Goal: Transaction & Acquisition: Purchase product/service

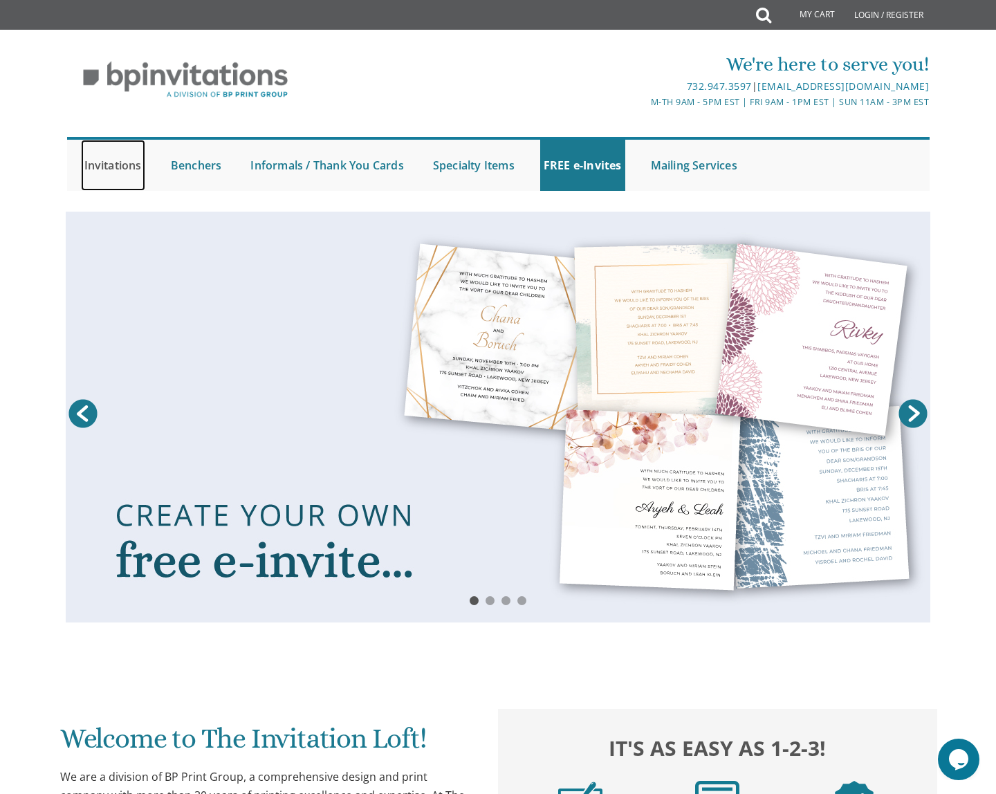
click at [127, 169] on link "Invitations" at bounding box center [113, 165] width 64 height 51
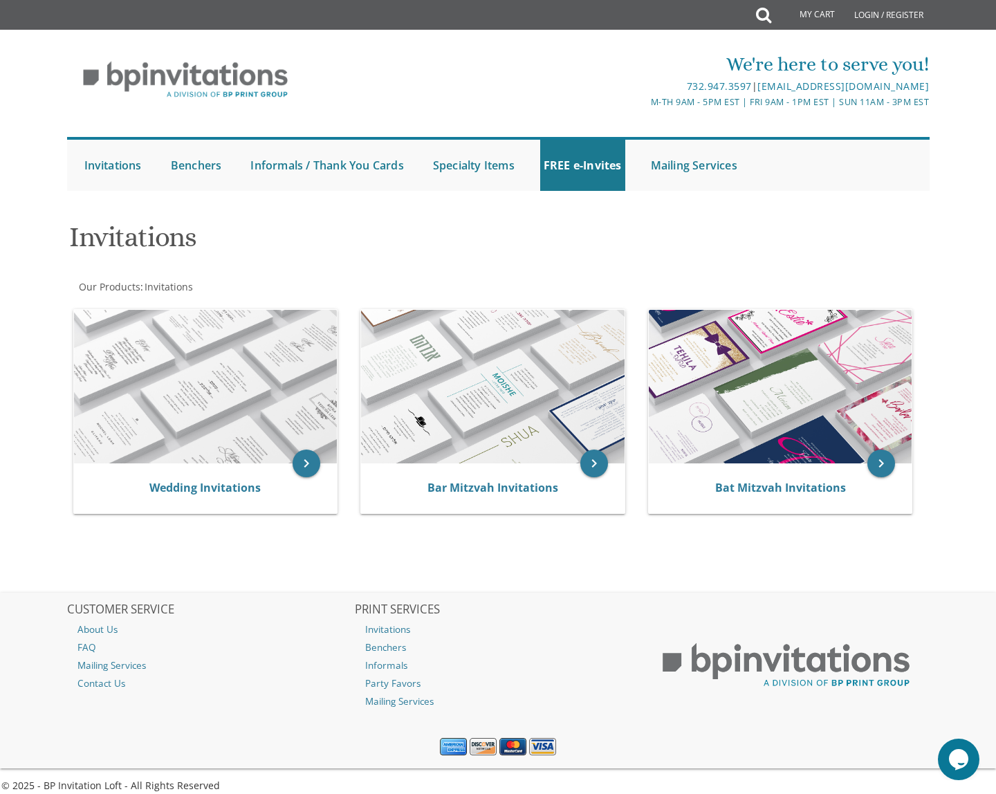
click at [132, 214] on div "Invitations" at bounding box center [351, 239] width 585 height 55
click at [248, 363] on img at bounding box center [206, 387] width 264 height 154
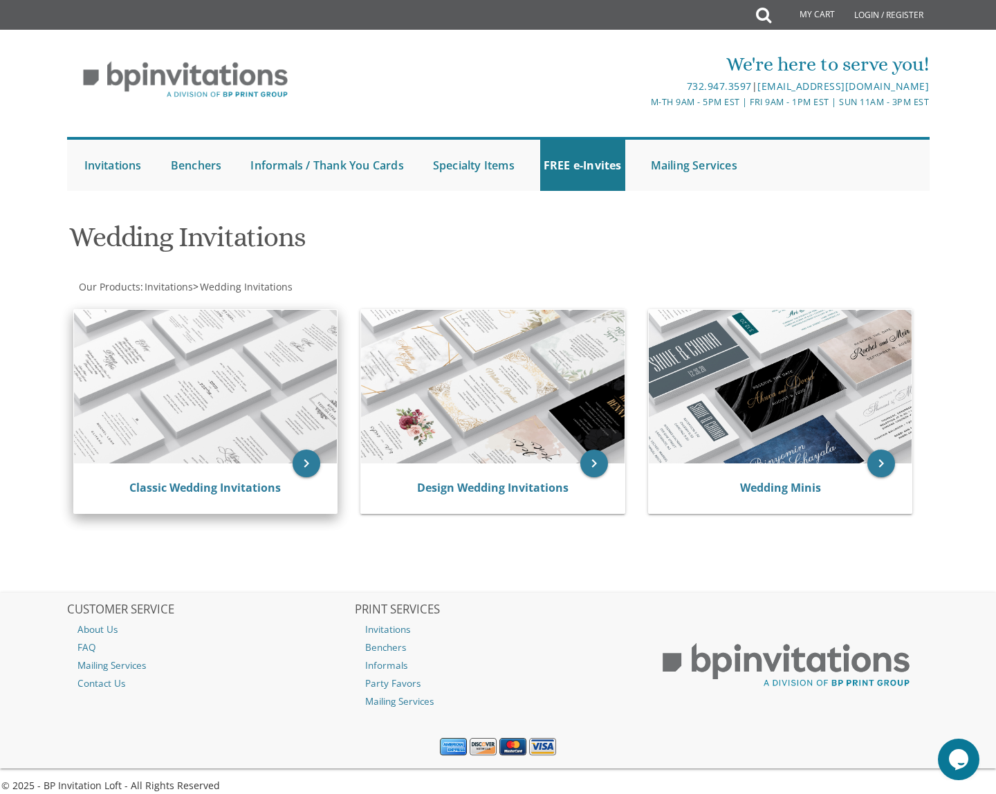
click at [277, 402] on img at bounding box center [206, 387] width 264 height 154
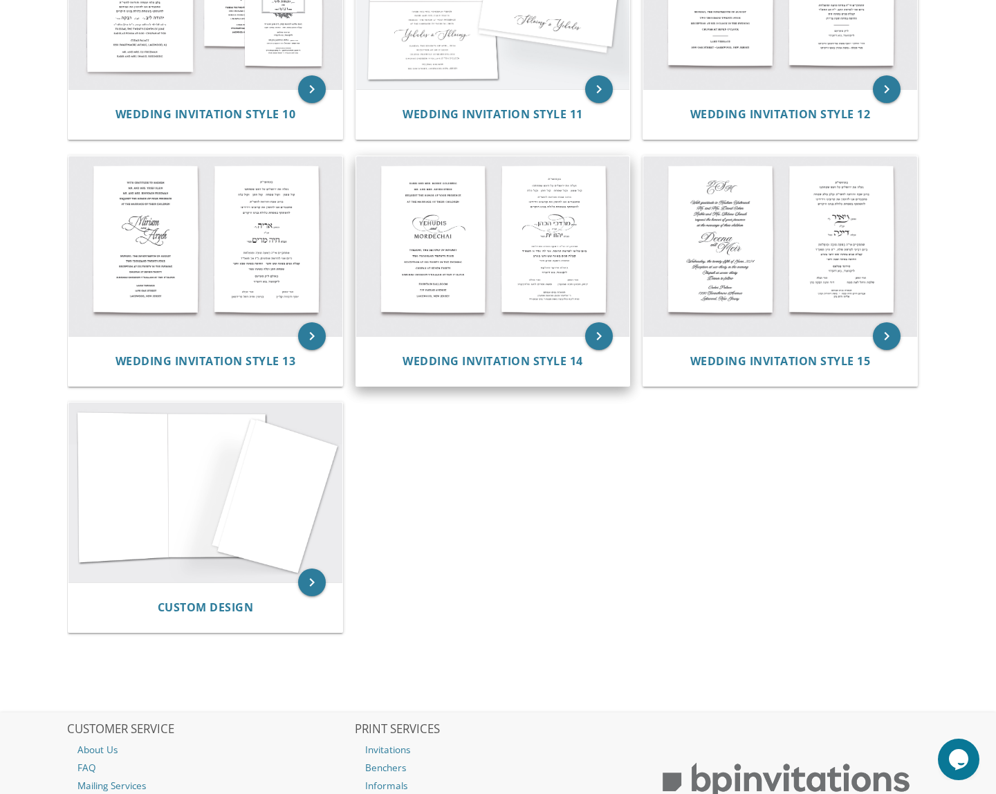
scroll to position [1161, 0]
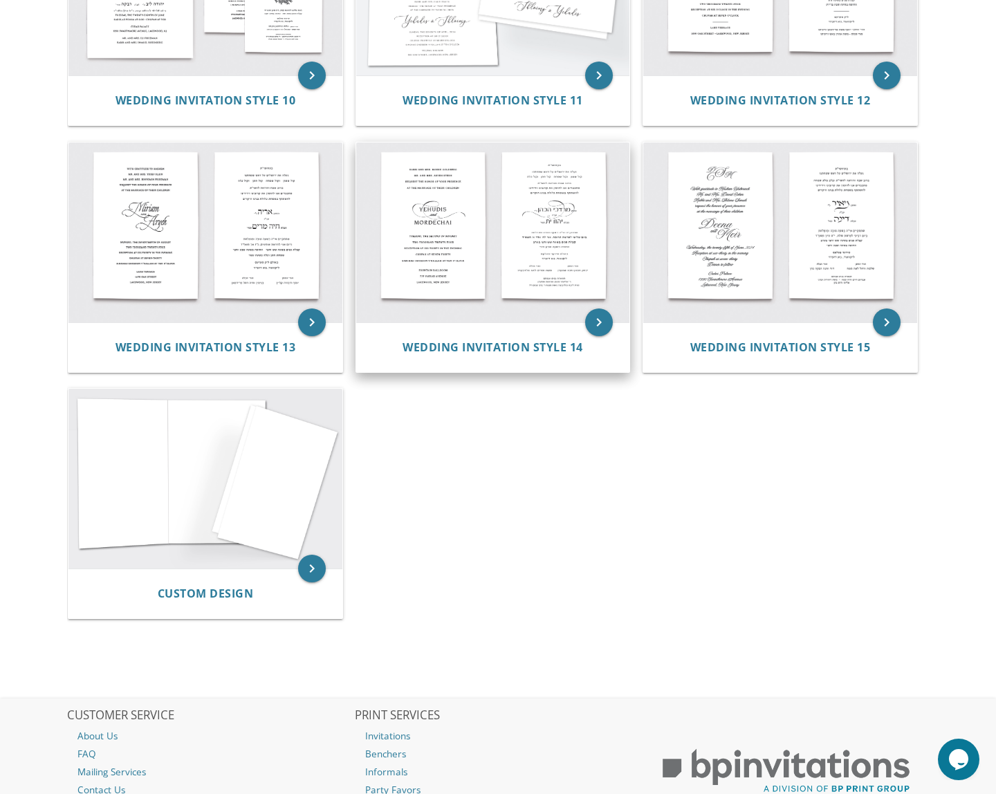
click at [450, 282] on img at bounding box center [493, 233] width 274 height 180
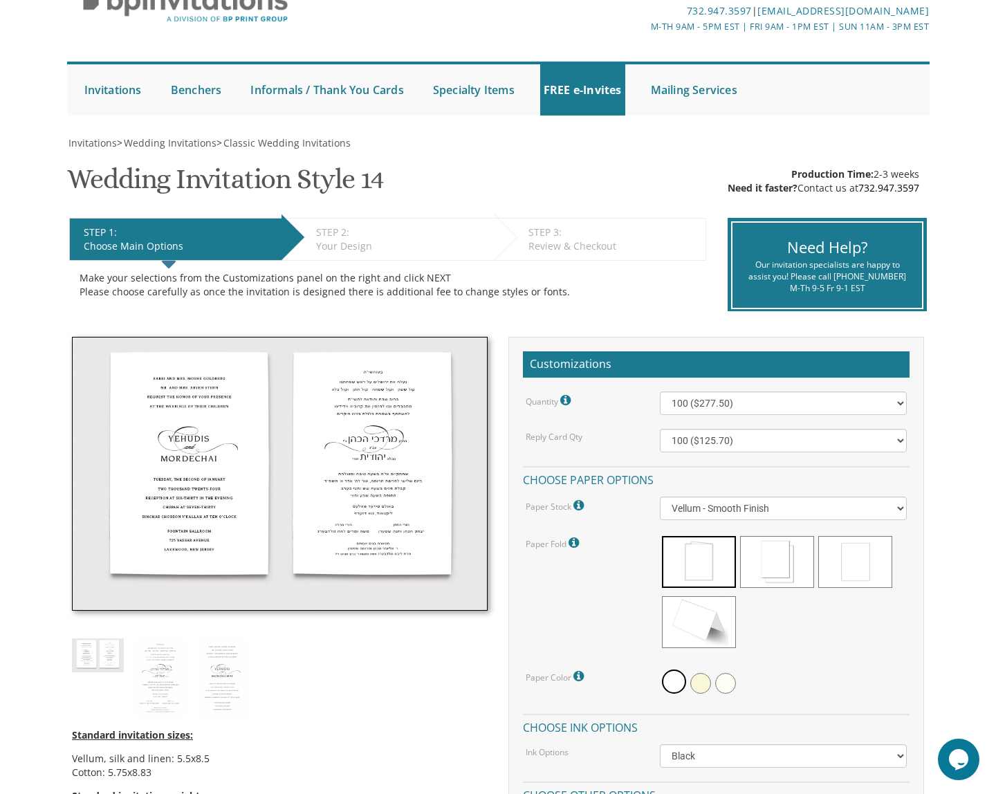
scroll to position [100, 0]
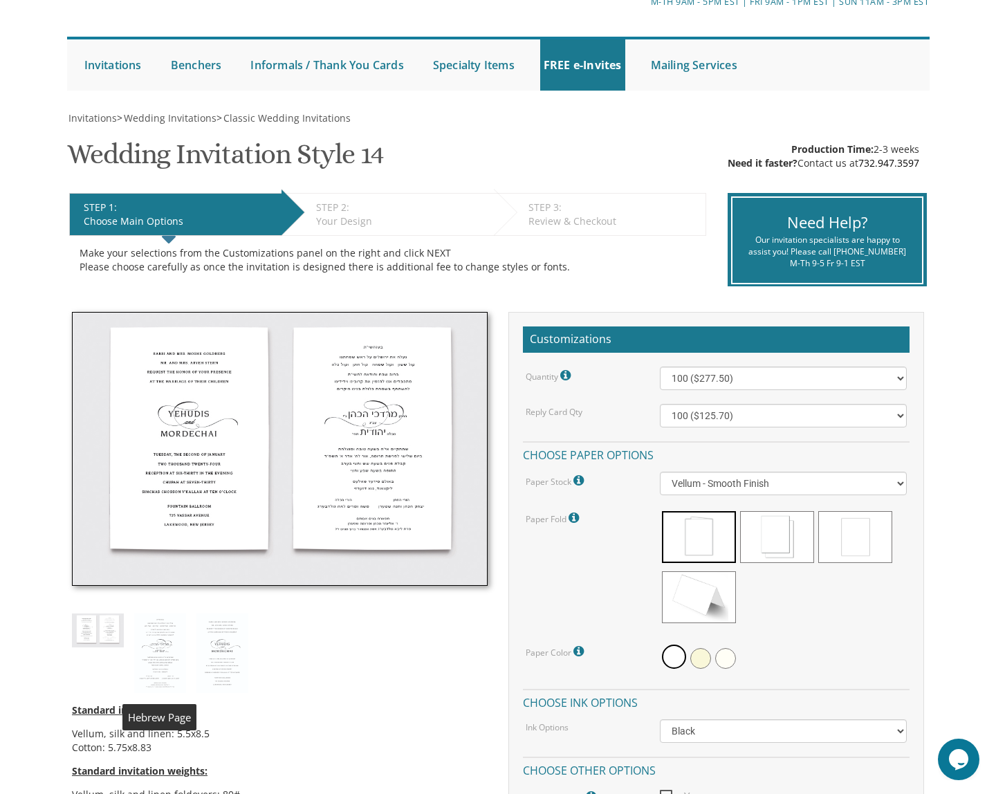
click at [165, 654] on img at bounding box center [160, 654] width 52 height 80
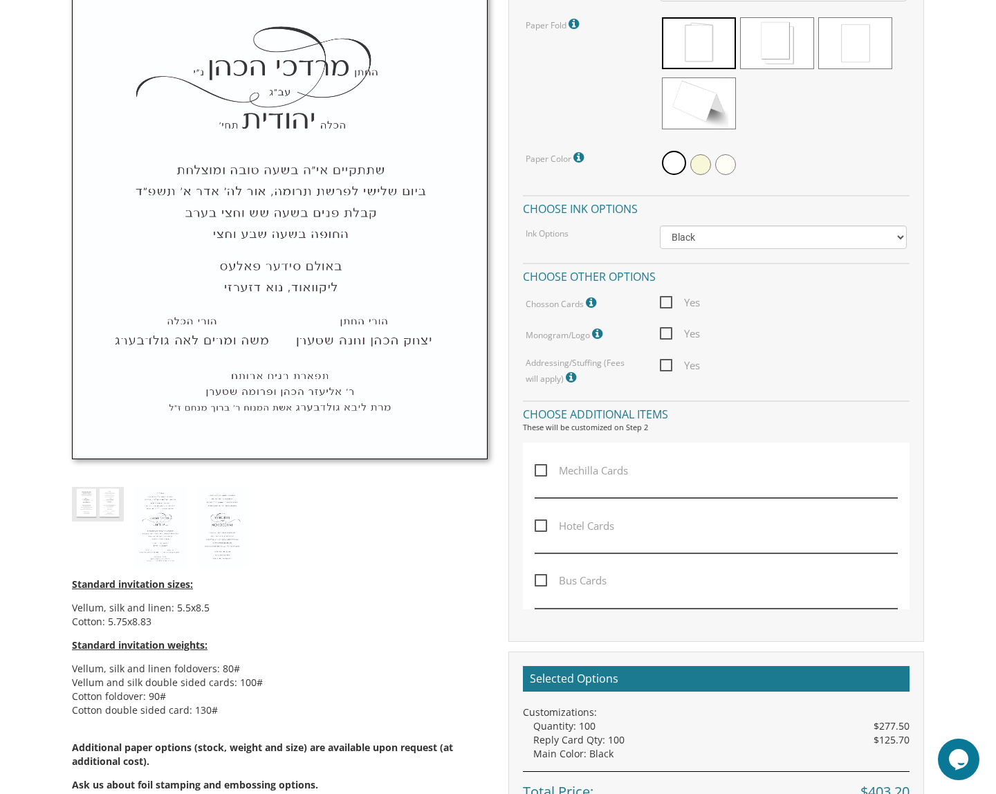
scroll to position [616, 0]
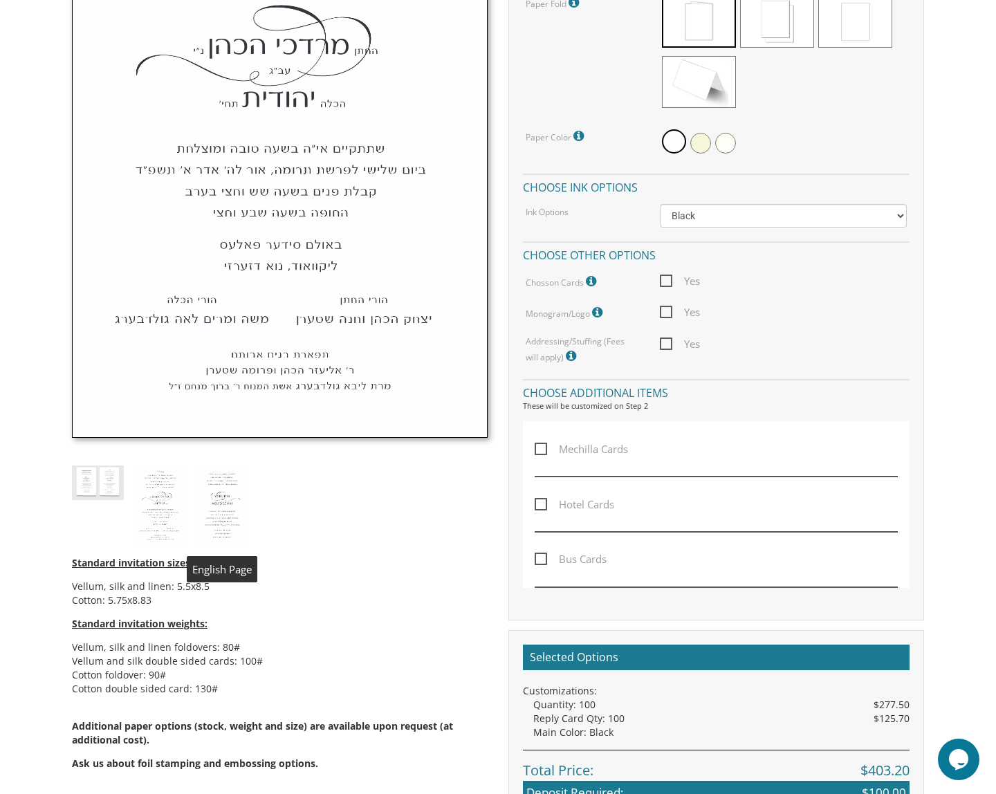
click at [223, 477] on img at bounding box center [223, 506] width 52 height 80
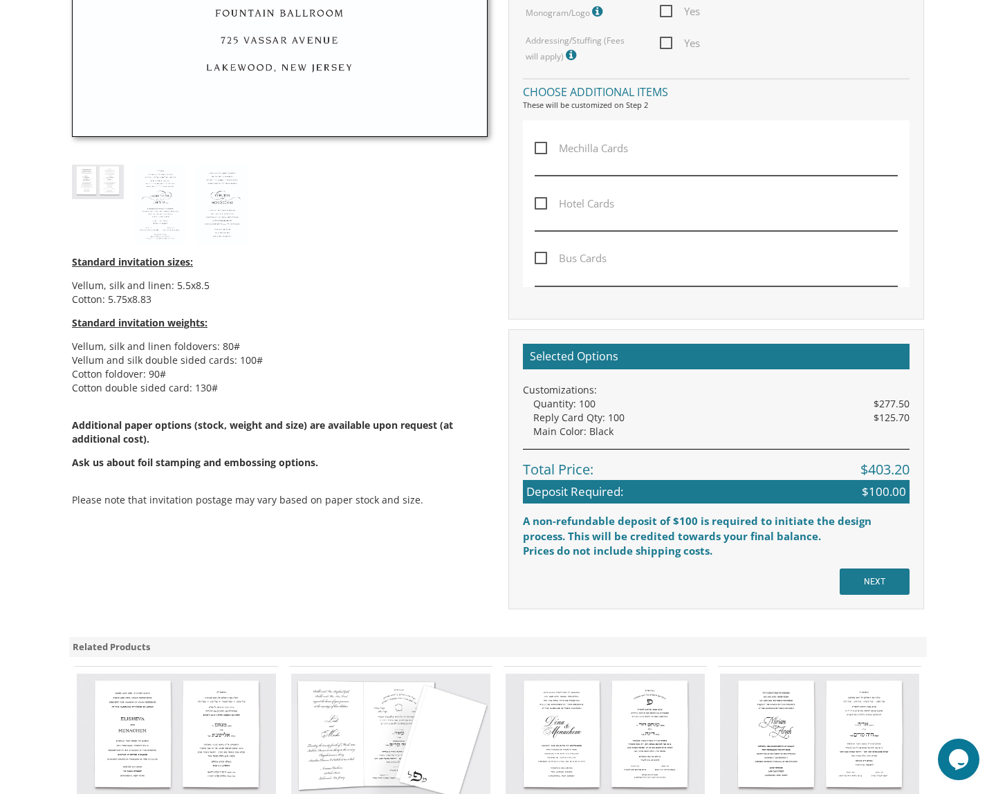
scroll to position [918, 0]
